Goal: Task Accomplishment & Management: Manage account settings

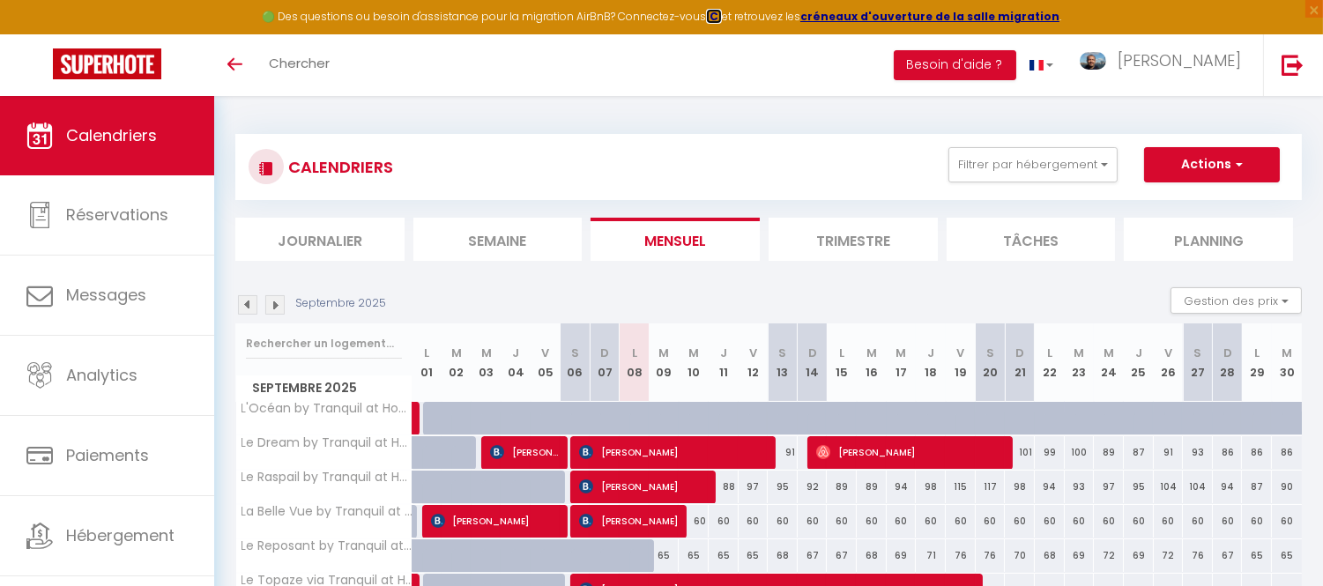
click at [720, 16] on strong "ICI" at bounding box center [714, 16] width 16 height 15
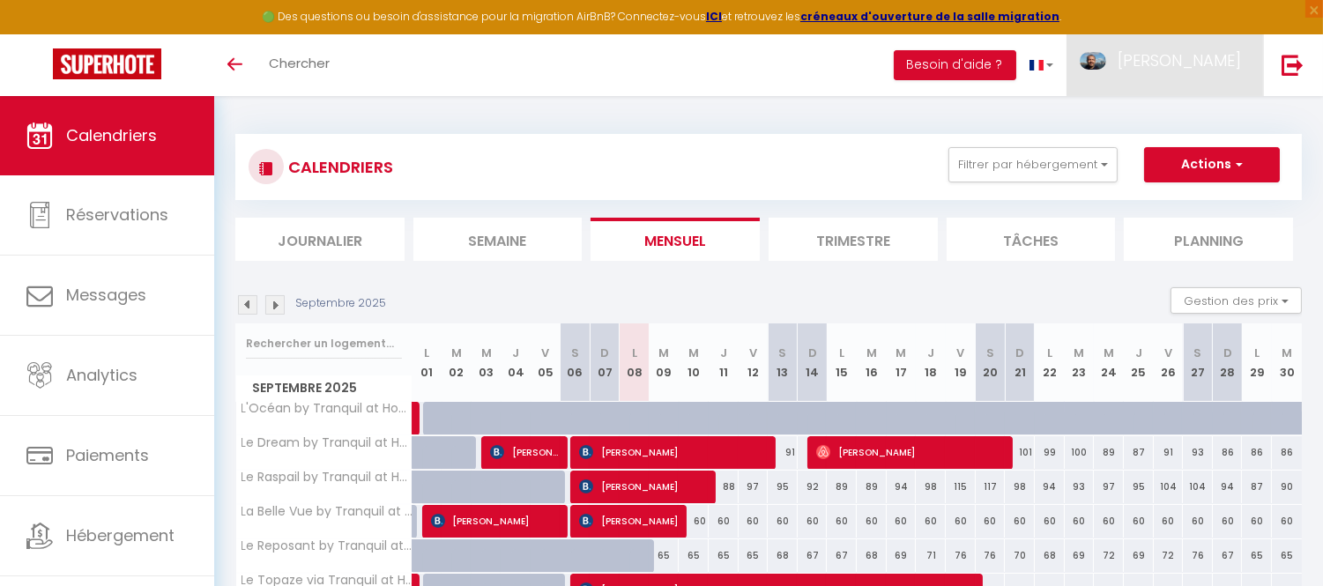
click at [1208, 57] on span "[PERSON_NAME]" at bounding box center [1179, 60] width 123 height 22
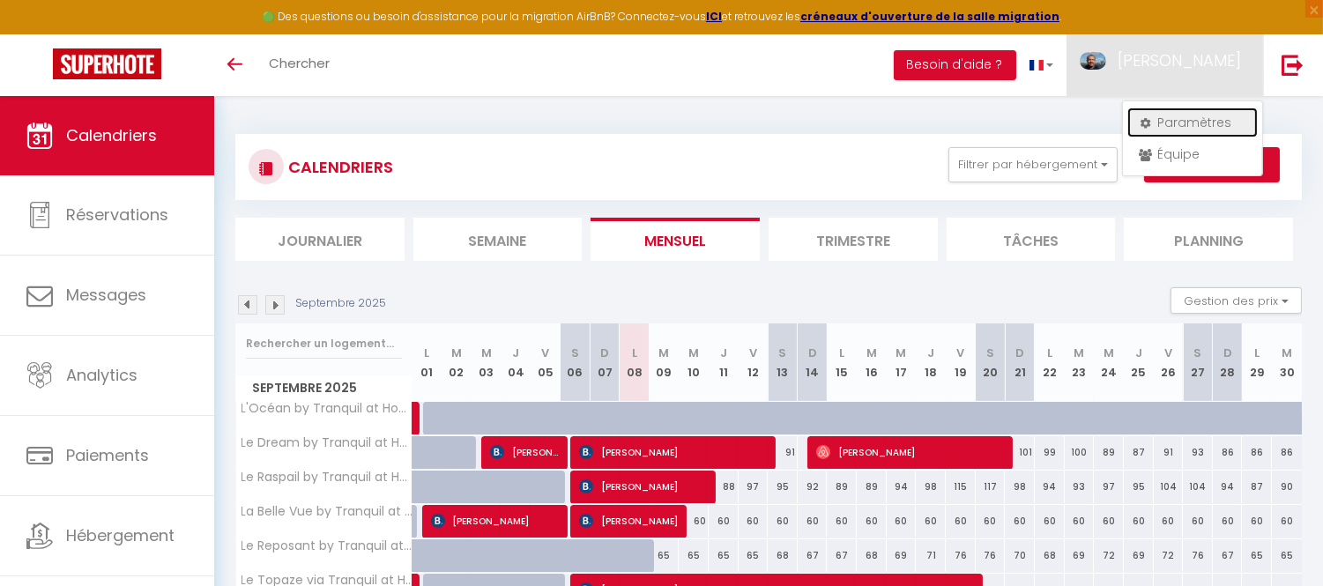
click at [1186, 123] on link "Paramètres" at bounding box center [1192, 123] width 130 height 30
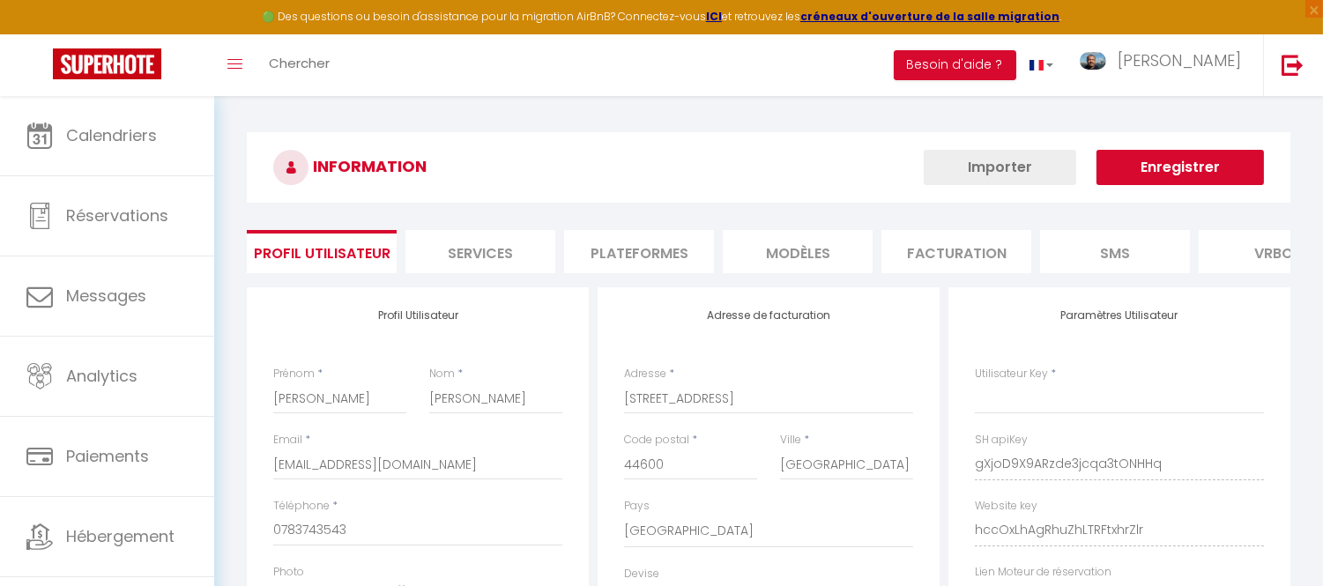
type input "gXjoD9X9ARzde3jcqa3tONHHq"
type input "hccOxLhAgRhuZhLTRFtxhrZlr"
type input "[URL][DOMAIN_NAME]"
select select "fr"
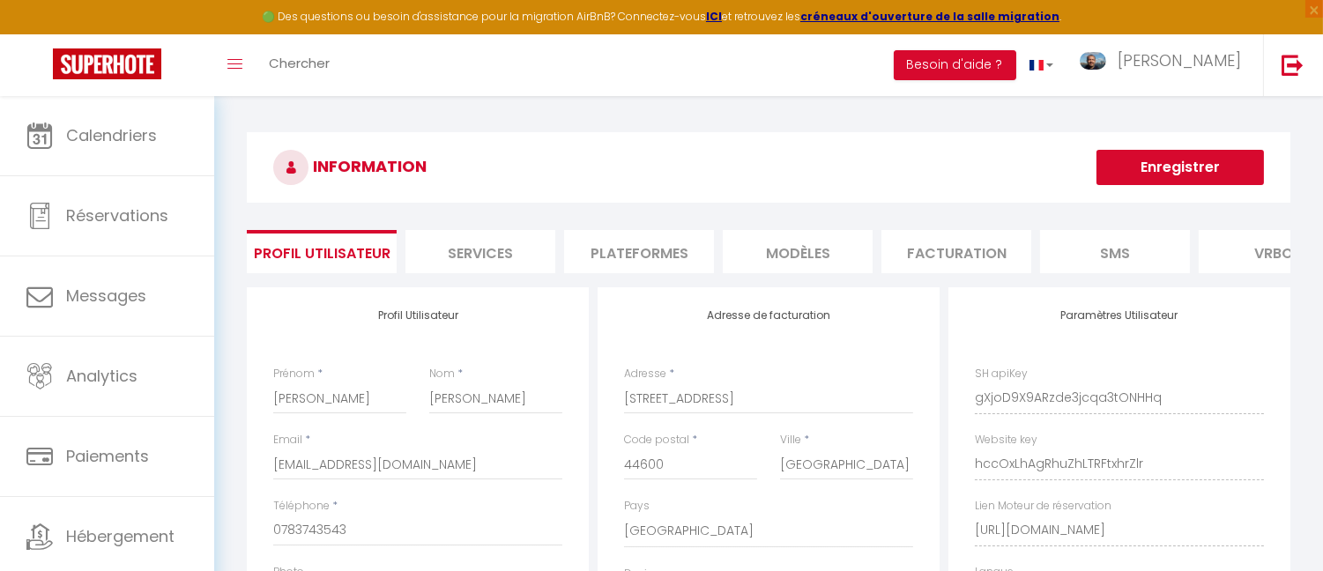
click at [606, 260] on li "Plateformes" at bounding box center [639, 251] width 150 height 43
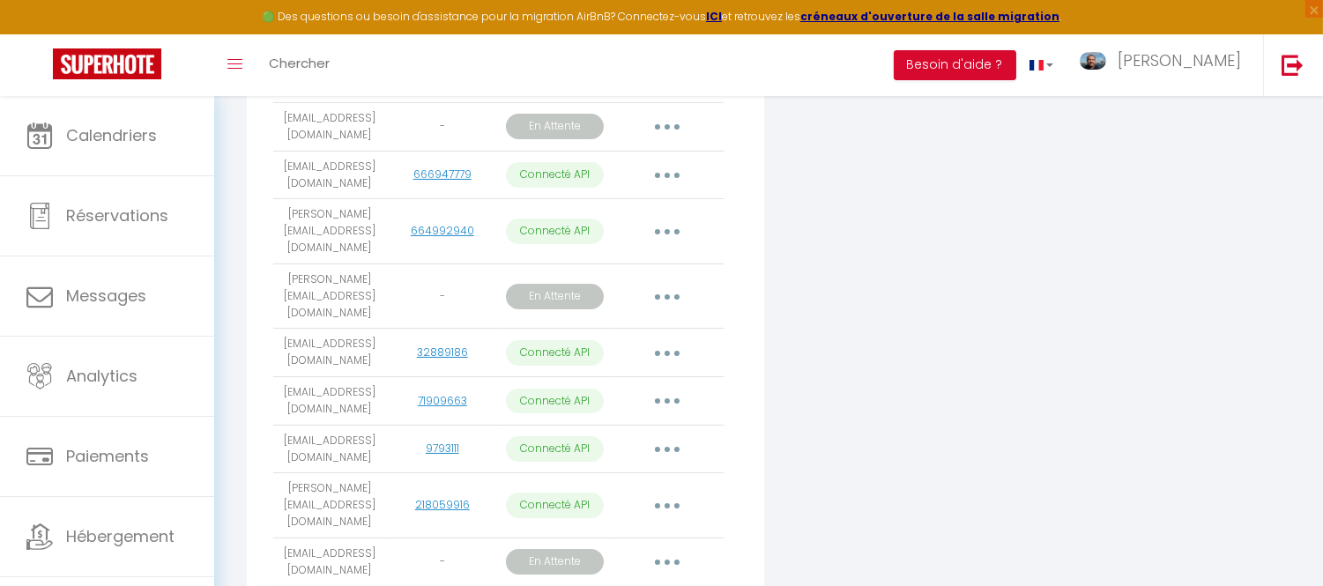
scroll to position [783, 0]
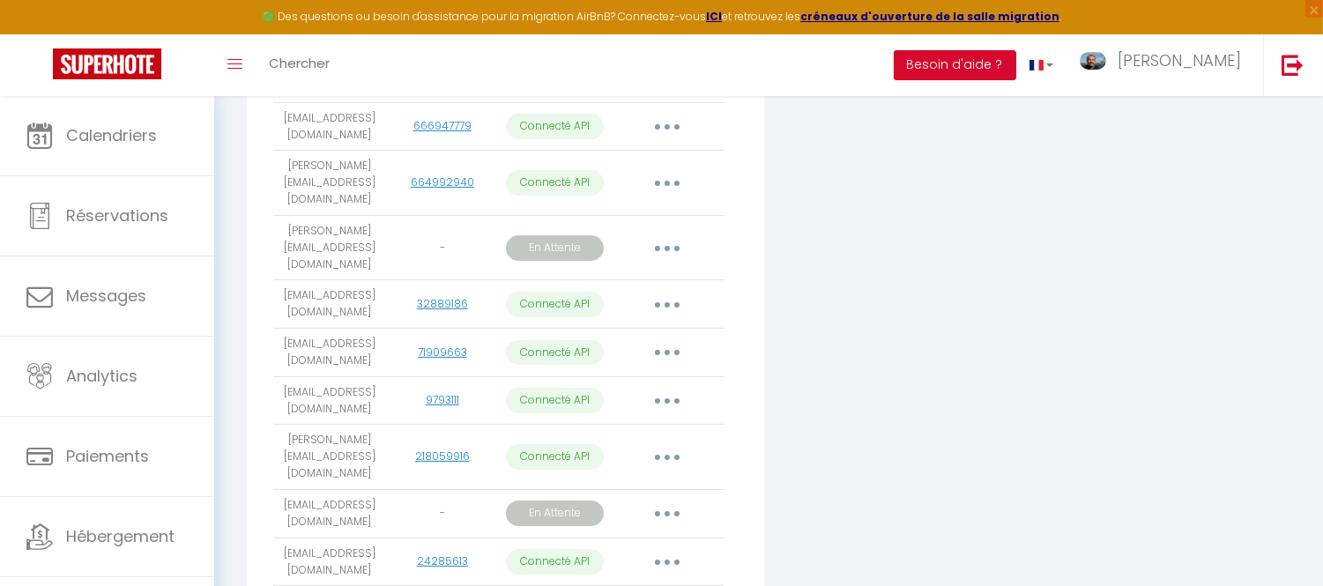
click at [664, 234] on button "button" at bounding box center [667, 248] width 49 height 28
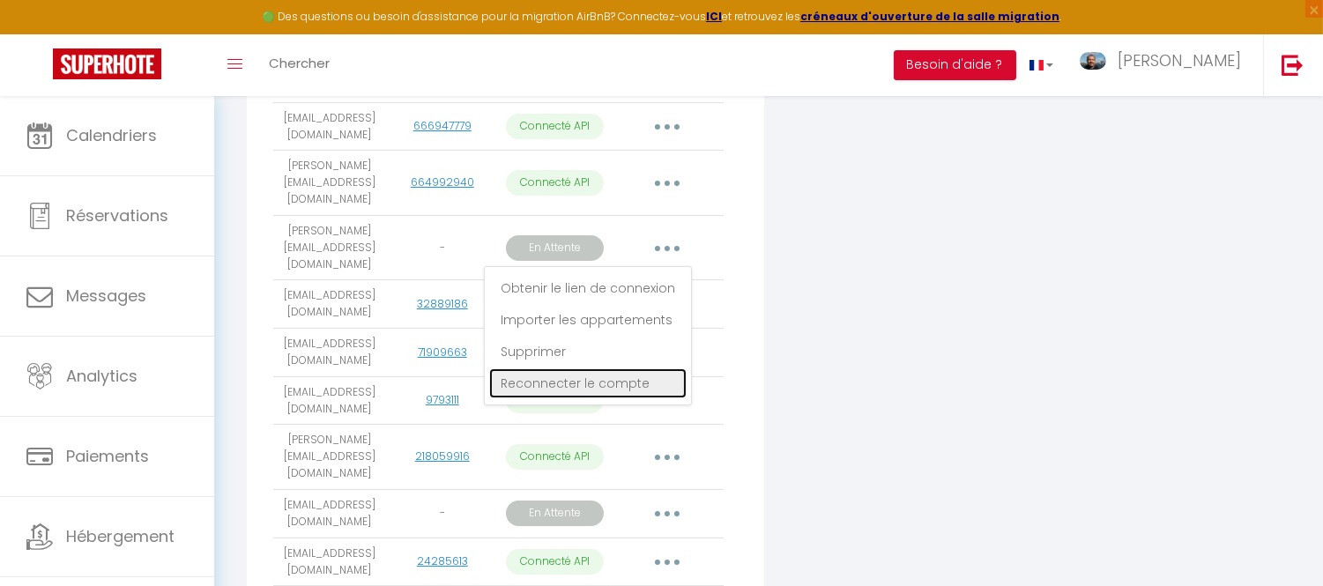
click at [579, 368] on link "Reconnecter le compte" at bounding box center [587, 383] width 197 height 30
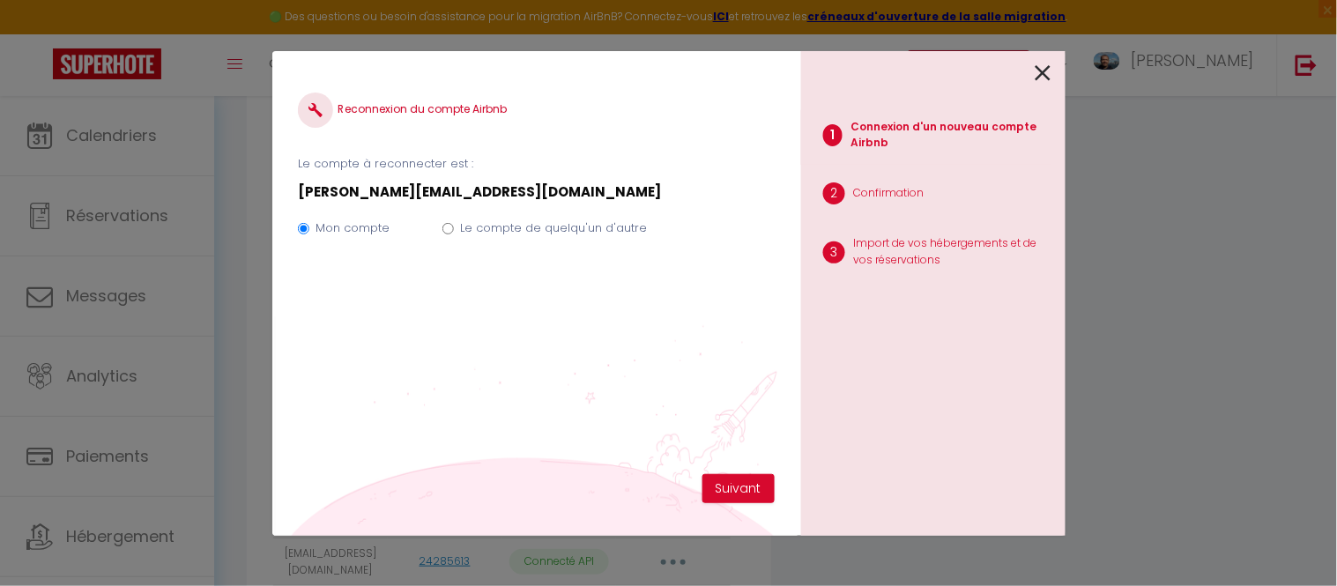
click at [509, 229] on label "Le compte de quelqu'un d'autre" at bounding box center [553, 228] width 187 height 18
click at [454, 229] on input "Le compte de quelqu'un d'autre" at bounding box center [447, 228] width 11 height 11
radio input "true"
radio input "false"
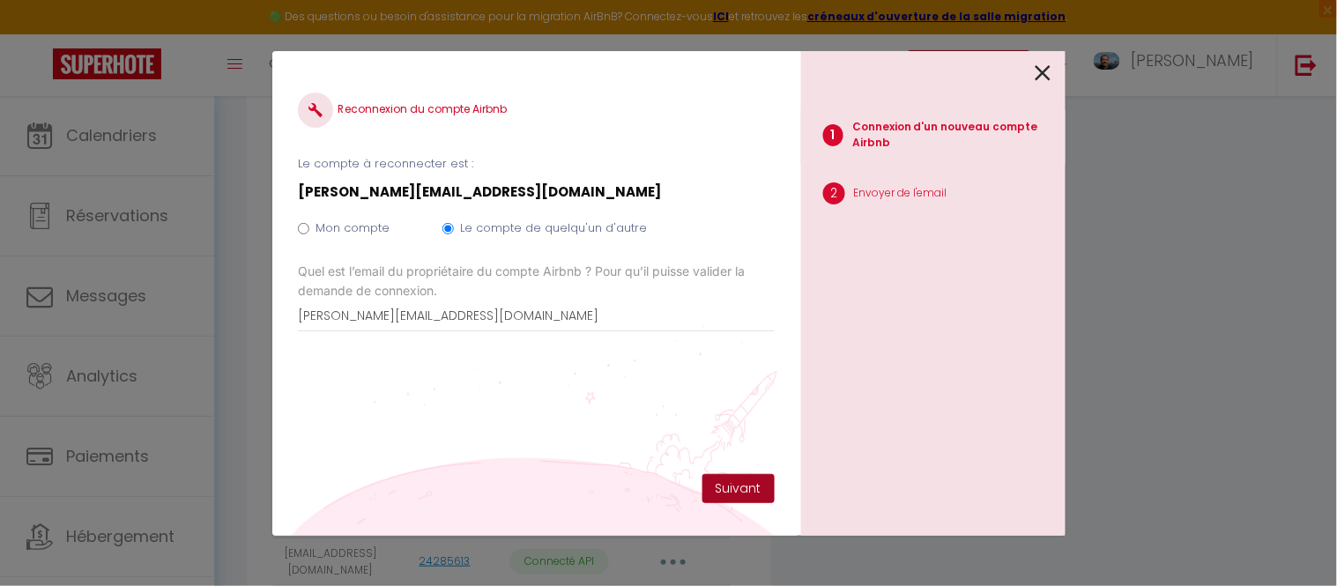
click at [752, 490] on button "Suivant" at bounding box center [739, 489] width 72 height 30
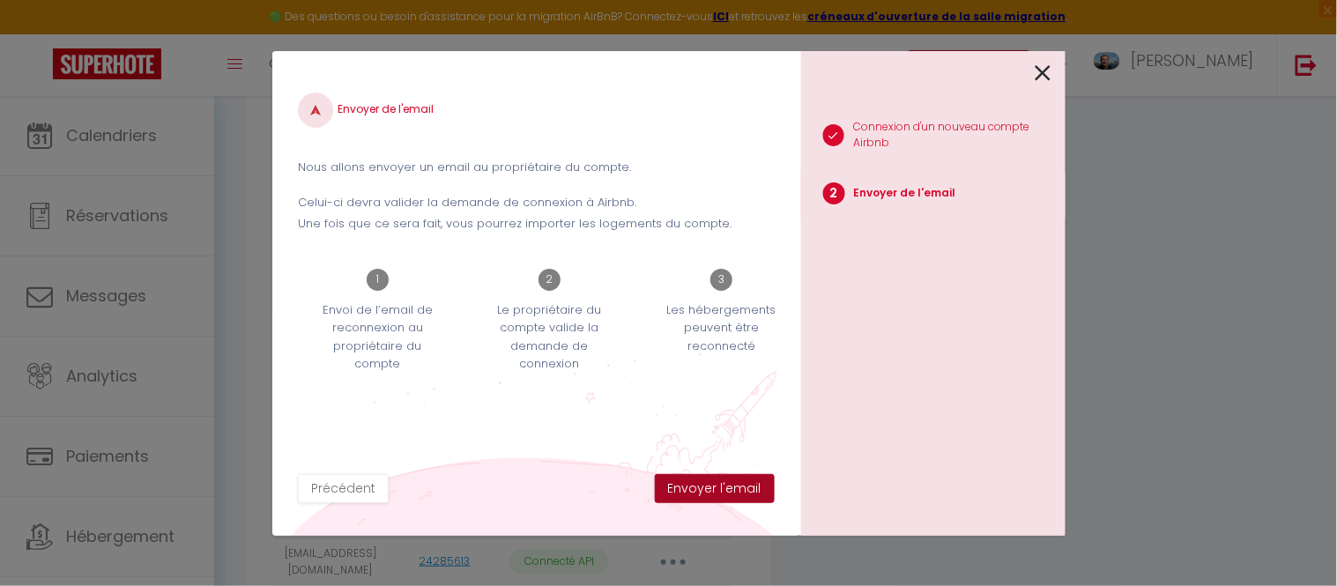
click at [747, 492] on button "Envoyer l'email" at bounding box center [715, 489] width 120 height 30
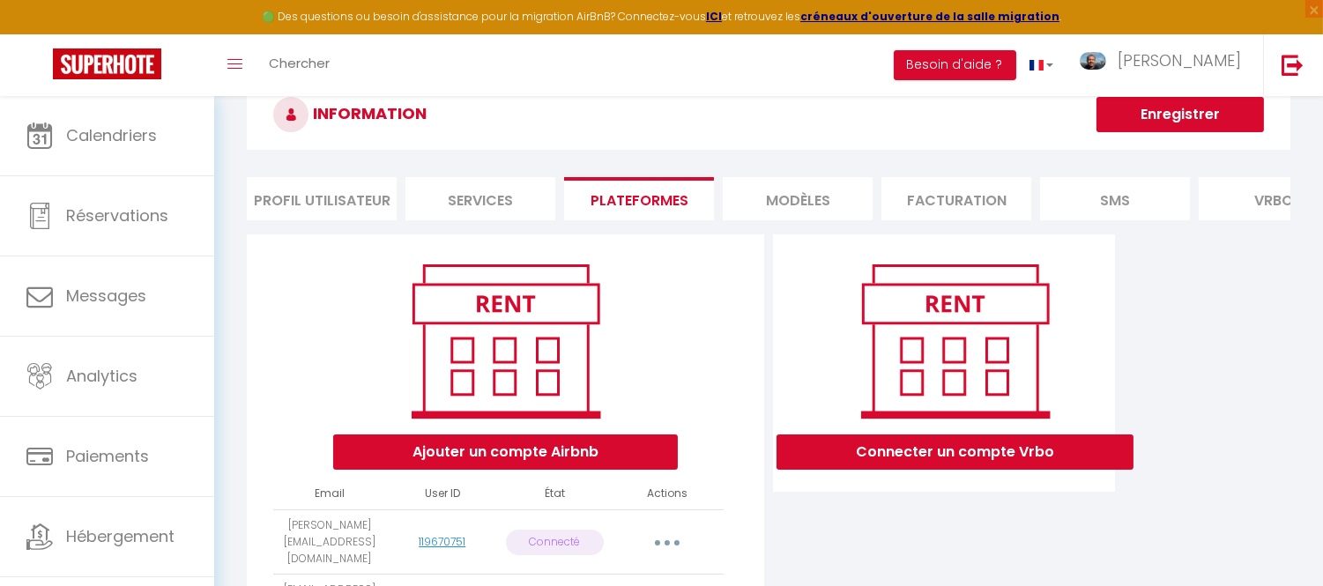
scroll to position [0, 0]
